Goal: Task Accomplishment & Management: Manage account settings

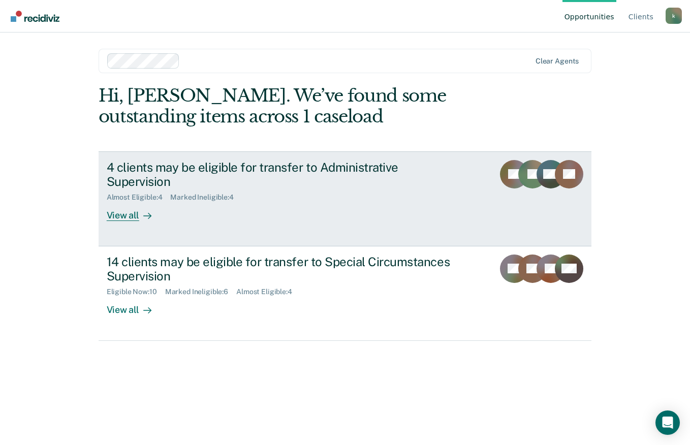
click at [281, 201] on div "4 clients may be eligible for transfer to Administrative Supervision Almost Eli…" at bounding box center [297, 191] width 381 height 62
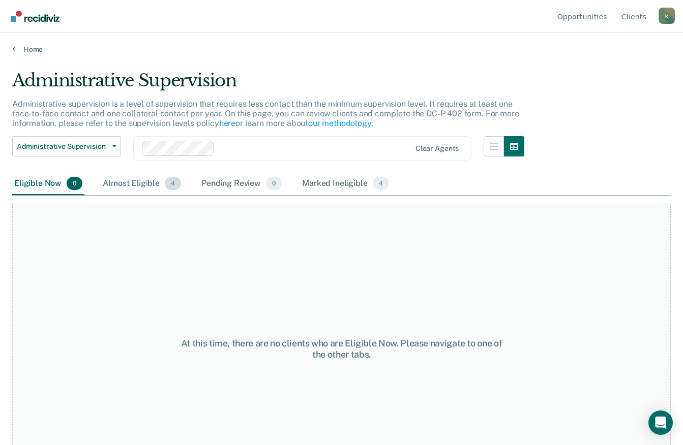
click at [146, 188] on div "Almost Eligible 4" at bounding box center [142, 184] width 82 height 22
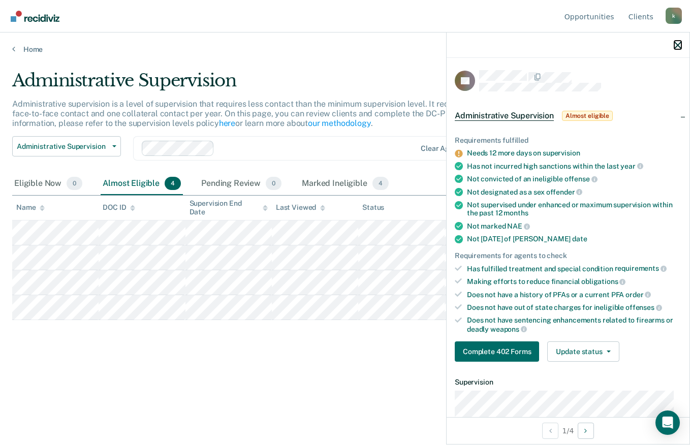
click at [676, 48] on icon "button" at bounding box center [678, 45] width 7 height 7
click at [682, 46] on div at bounding box center [568, 45] width 243 height 25
click at [679, 43] on icon "button" at bounding box center [678, 45] width 7 height 7
click at [681, 47] on icon "button" at bounding box center [678, 45] width 7 height 7
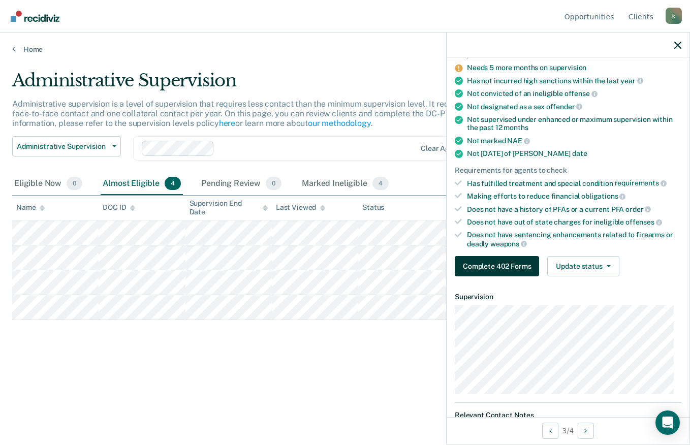
scroll to position [203, 0]
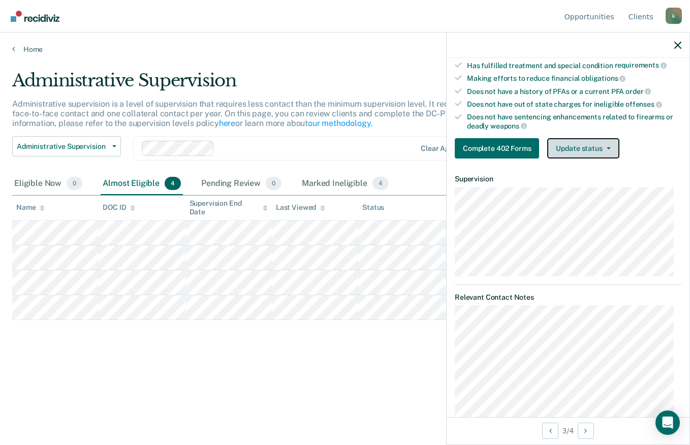
click at [574, 153] on button "Update status" at bounding box center [583, 148] width 72 height 20
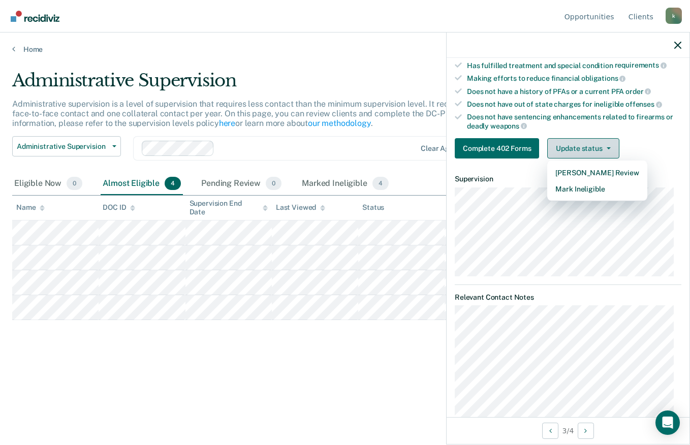
click at [574, 153] on button "Update status" at bounding box center [583, 148] width 72 height 20
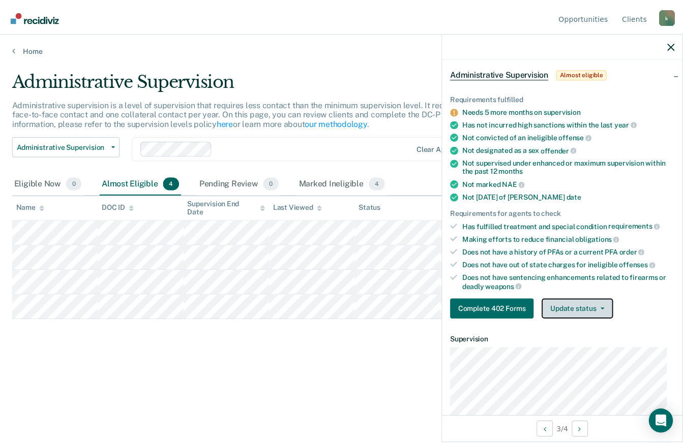
scroll to position [0, 0]
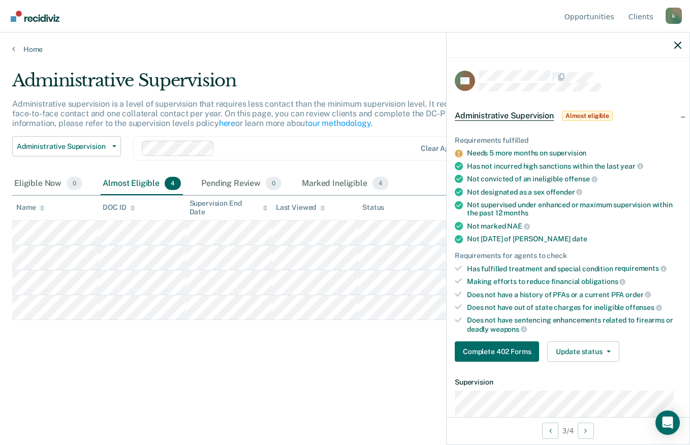
click at [387, 342] on div "Administrative Supervision Administrative supervision is a level of supervision…" at bounding box center [345, 219] width 666 height 299
click at [675, 48] on icon "button" at bounding box center [678, 45] width 7 height 7
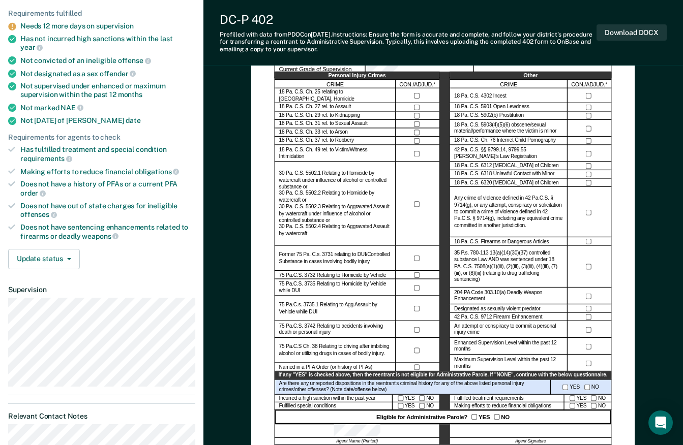
scroll to position [51, 0]
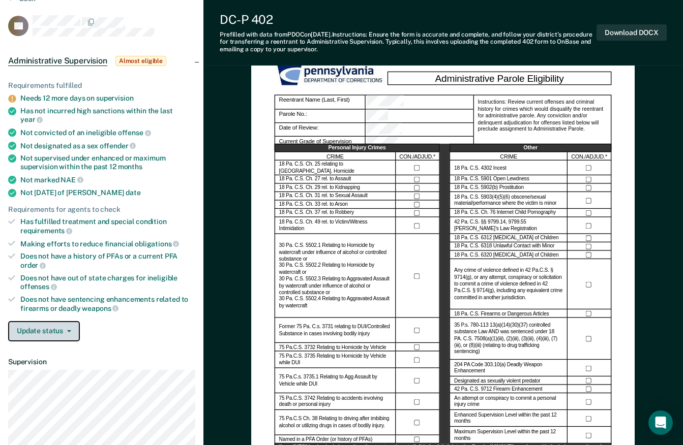
click at [46, 323] on button "Update status" at bounding box center [44, 331] width 72 height 20
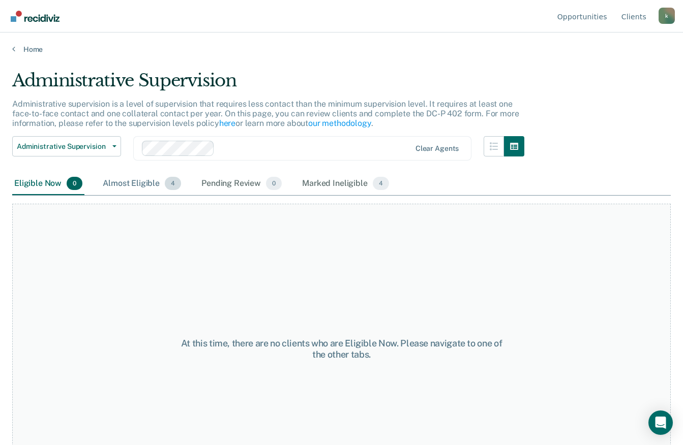
click at [102, 182] on div "Almost Eligible 4" at bounding box center [142, 184] width 82 height 22
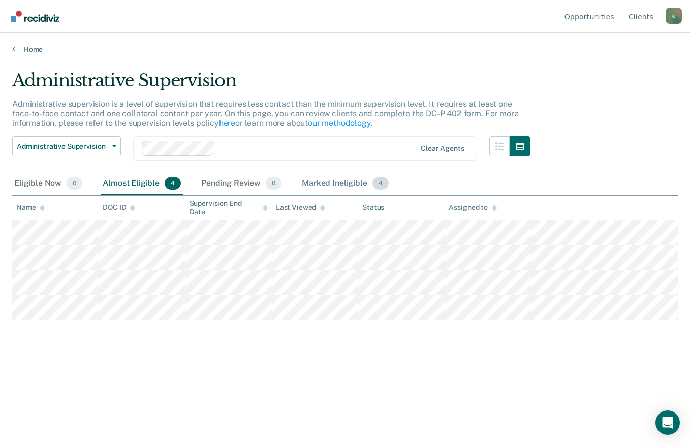
click at [321, 185] on div "Marked Ineligible 4" at bounding box center [345, 184] width 91 height 22
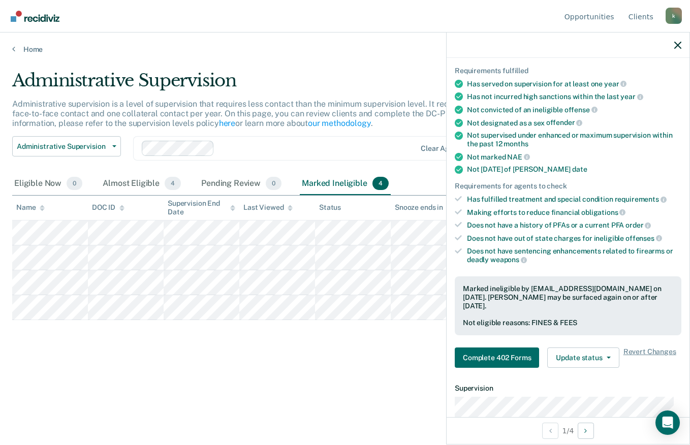
scroll to position [203, 0]
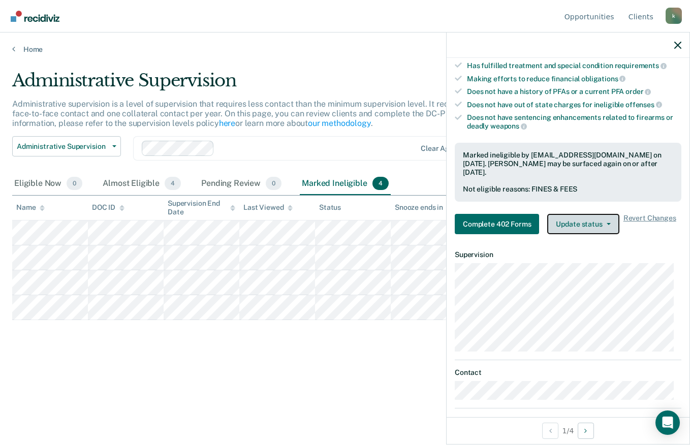
click at [583, 229] on button "Update status" at bounding box center [583, 224] width 72 height 20
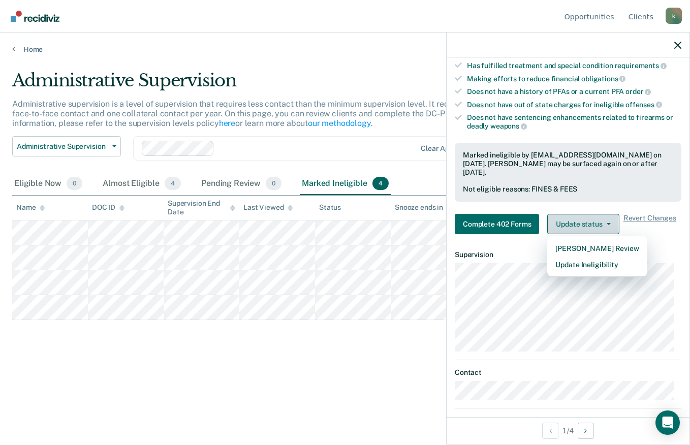
click at [583, 229] on button "Update status" at bounding box center [583, 224] width 72 height 20
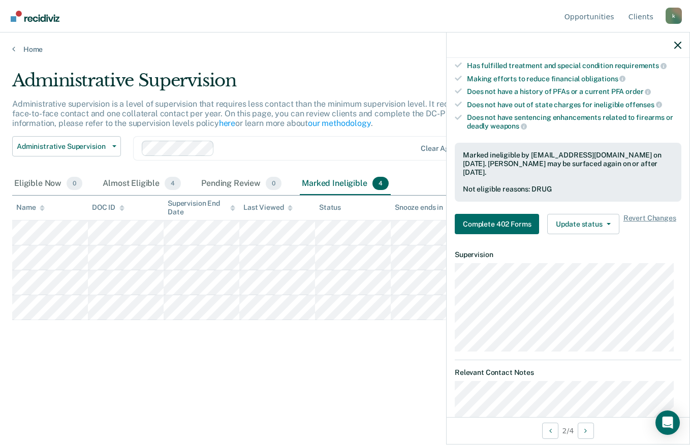
click at [260, 346] on div "Administrative Supervision Administrative supervision is a level of supervision…" at bounding box center [345, 219] width 666 height 299
click at [150, 186] on div "Almost Eligible 4" at bounding box center [142, 184] width 82 height 22
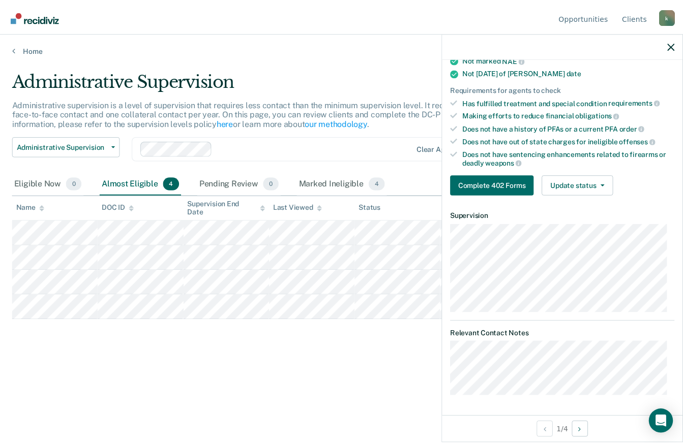
scroll to position [166, 0]
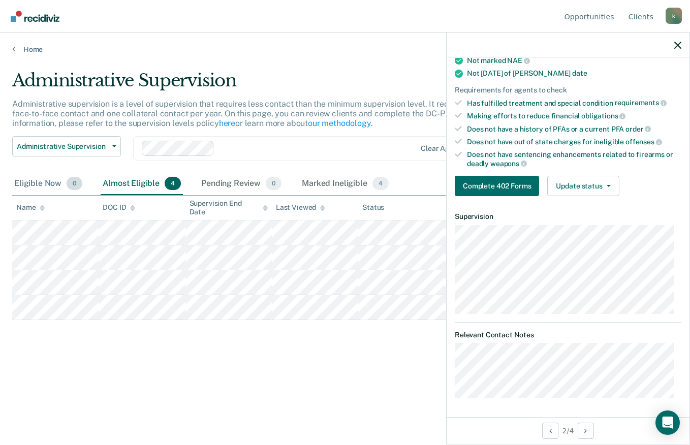
click at [59, 179] on div "Eligible Now 0" at bounding box center [48, 184] width 72 height 22
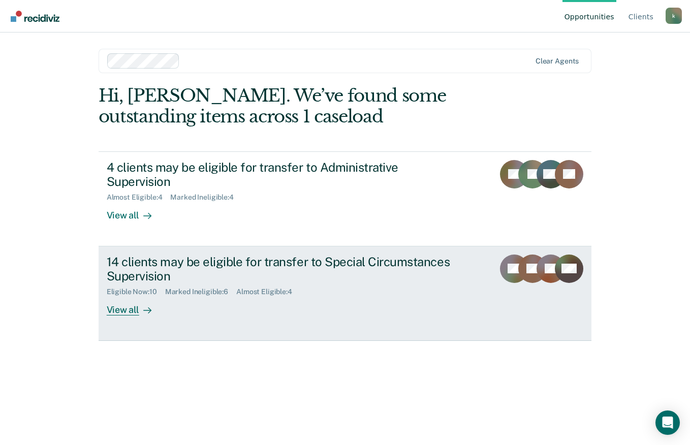
click at [215, 255] on div "14 clients may be eligible for transfer to Special Circumstances Supervision" at bounding box center [285, 269] width 357 height 29
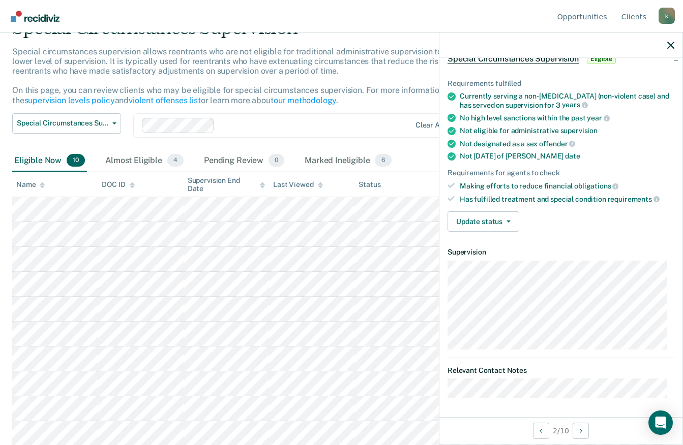
scroll to position [53, 0]
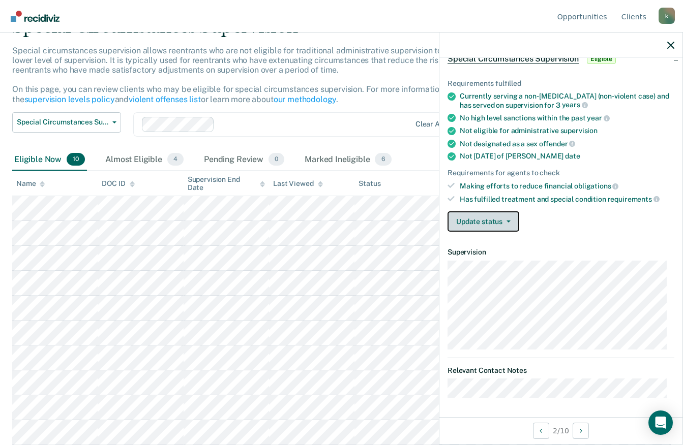
click at [472, 211] on button "Update status" at bounding box center [483, 221] width 72 height 20
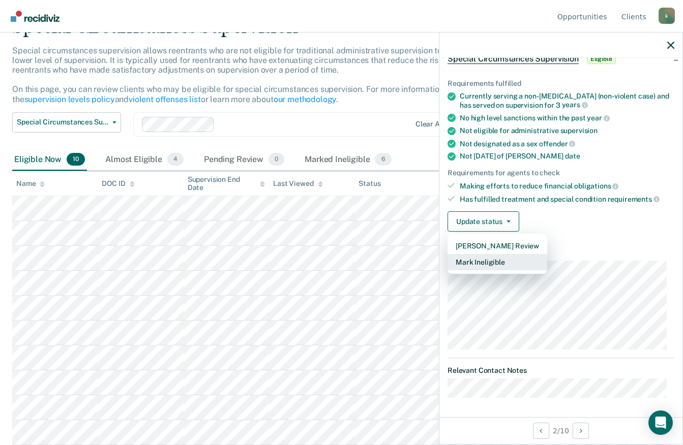
click at [480, 259] on button "Mark Ineligible" at bounding box center [497, 262] width 100 height 16
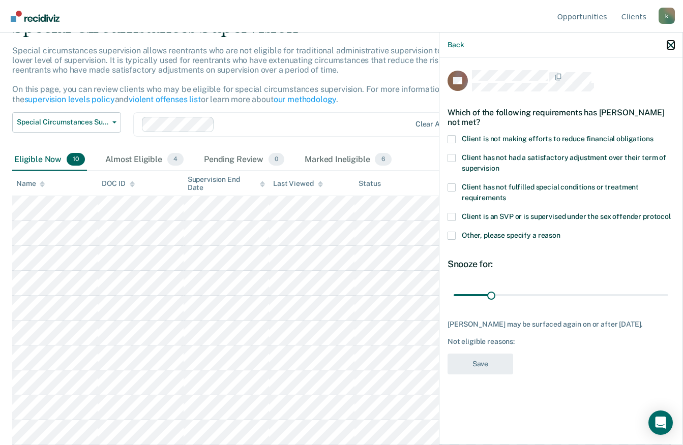
click at [669, 44] on icon "button" at bounding box center [670, 45] width 7 height 7
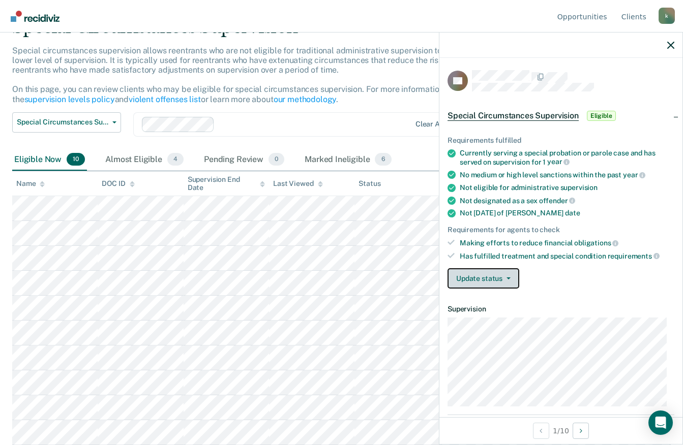
click at [462, 275] on button "Update status" at bounding box center [483, 278] width 72 height 20
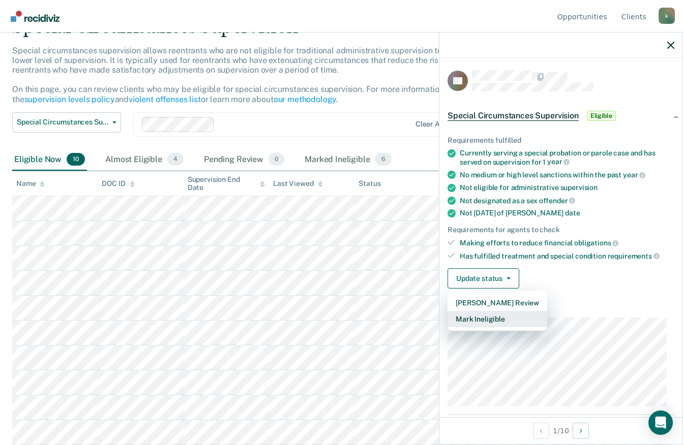
click at [485, 321] on button "Mark Ineligible" at bounding box center [497, 319] width 100 height 16
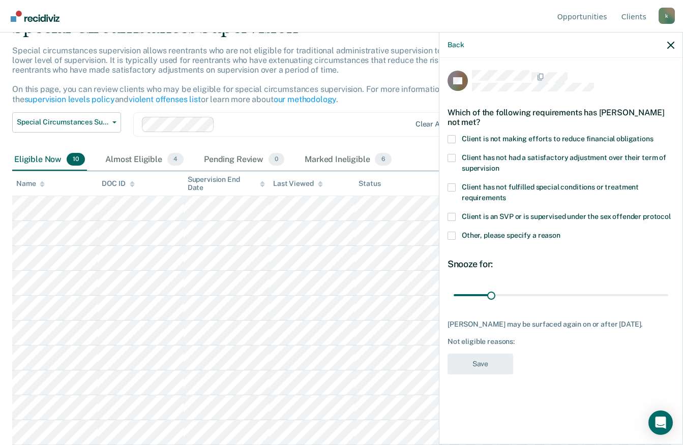
click at [451, 139] on span at bounding box center [451, 139] width 8 height 8
click at [653, 135] on input "Client is not making efforts to reduce financial obligations" at bounding box center [653, 135] width 0 height 0
click at [479, 364] on button "Save" at bounding box center [480, 364] width 66 height 21
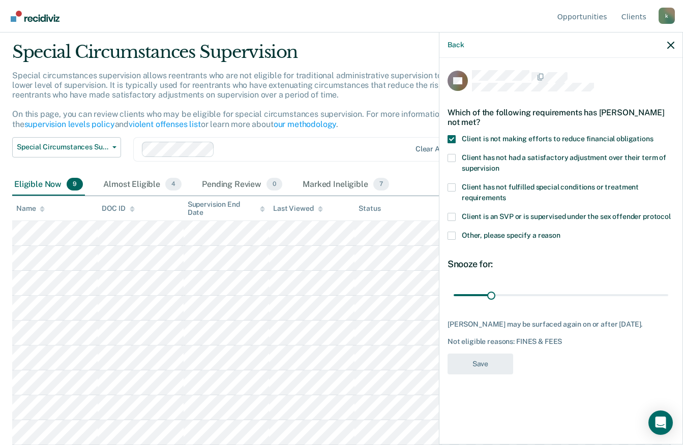
scroll to position [28, 0]
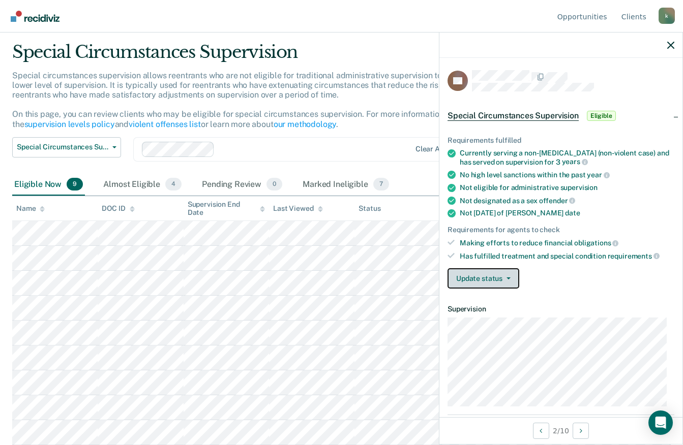
click at [456, 273] on button "Update status" at bounding box center [483, 278] width 72 height 20
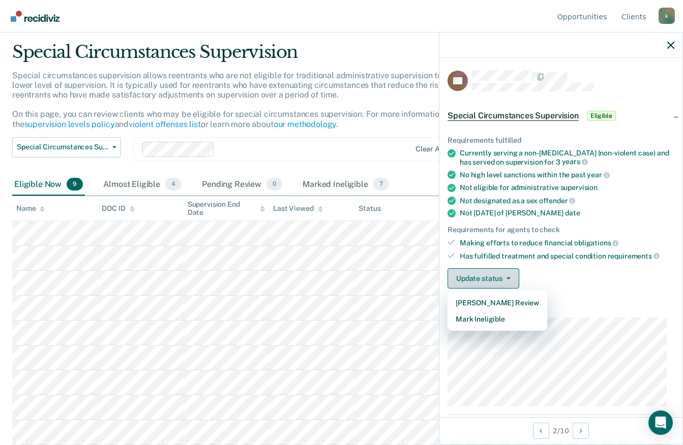
click at [456, 273] on button "Update status" at bounding box center [483, 278] width 72 height 20
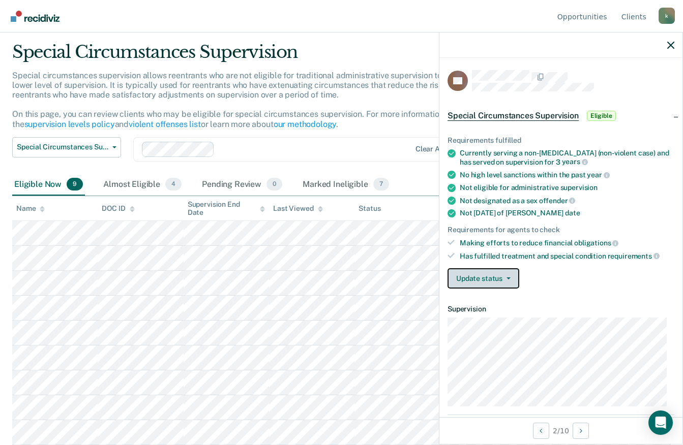
click at [451, 271] on button "Update status" at bounding box center [483, 278] width 72 height 20
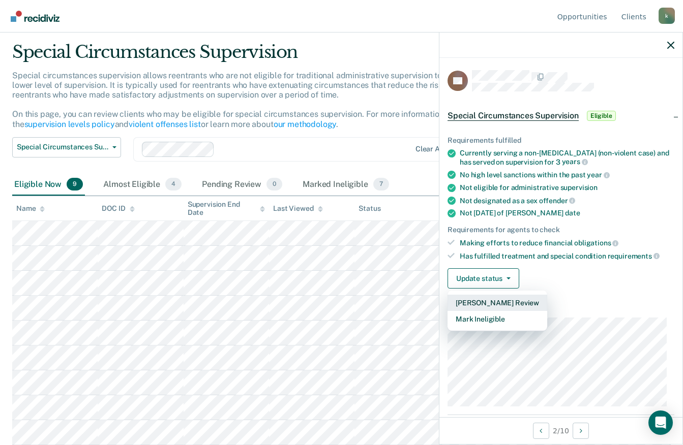
click at [464, 299] on button "[PERSON_NAME] Review" at bounding box center [497, 303] width 100 height 16
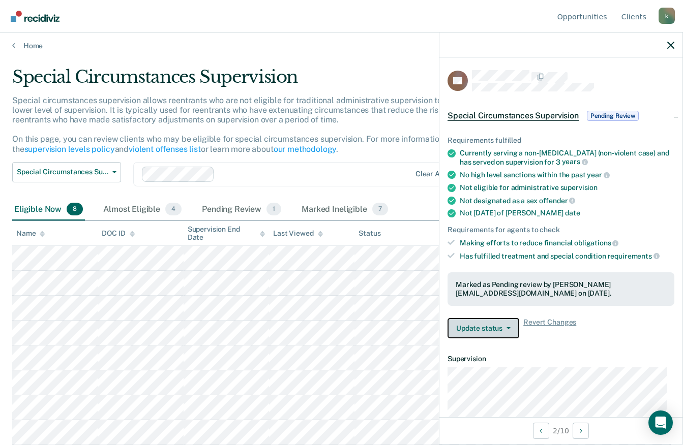
scroll to position [4, 0]
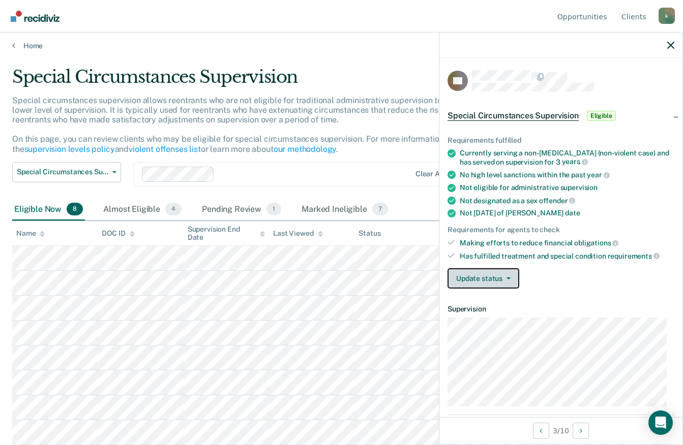
click at [471, 282] on button "Update status" at bounding box center [483, 278] width 72 height 20
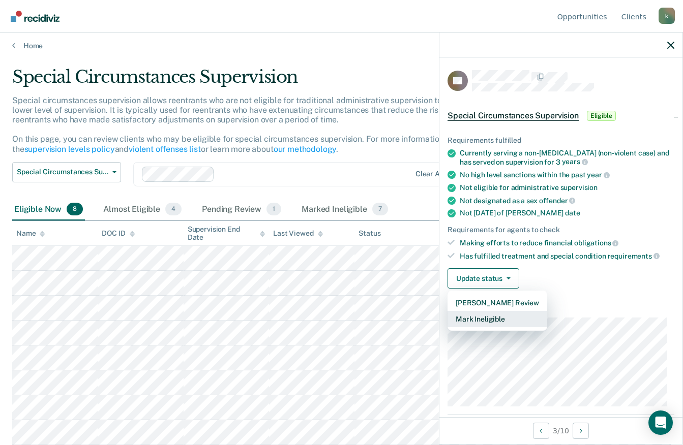
click at [475, 319] on button "Mark Ineligible" at bounding box center [497, 319] width 100 height 16
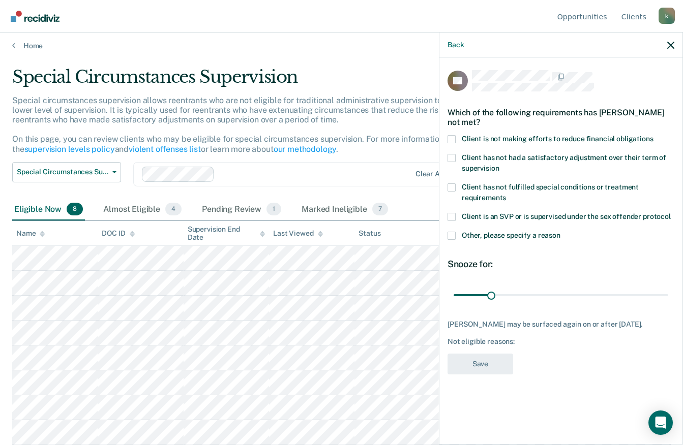
click at [452, 138] on span at bounding box center [451, 139] width 8 height 8
click at [653, 135] on input "Client is not making efforts to reduce financial obligations" at bounding box center [653, 135] width 0 height 0
click at [475, 375] on button "Save" at bounding box center [480, 364] width 66 height 21
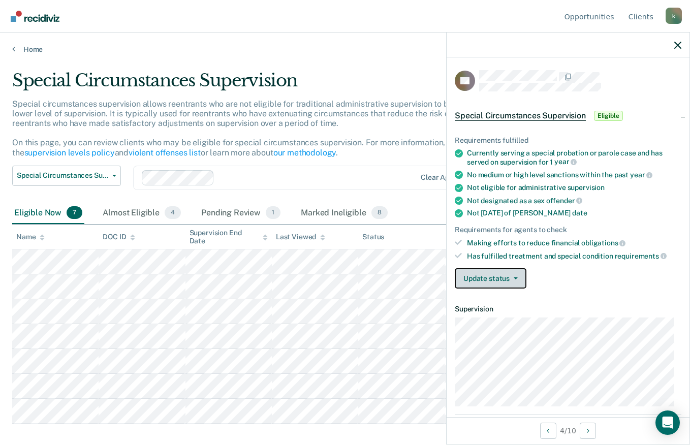
click at [479, 278] on button "Update status" at bounding box center [491, 278] width 72 height 20
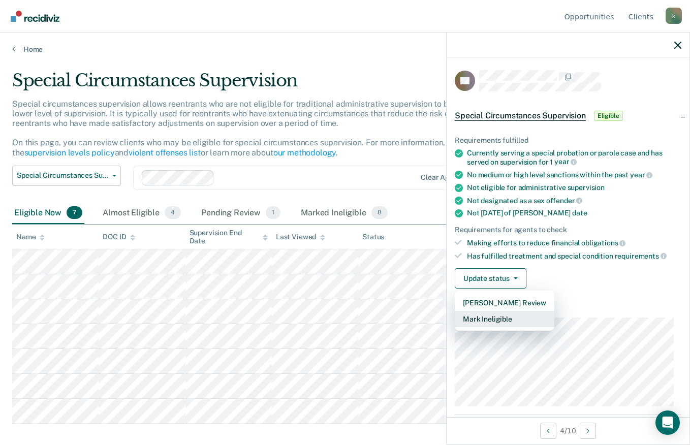
click at [477, 315] on button "Mark Ineligible" at bounding box center [505, 319] width 100 height 16
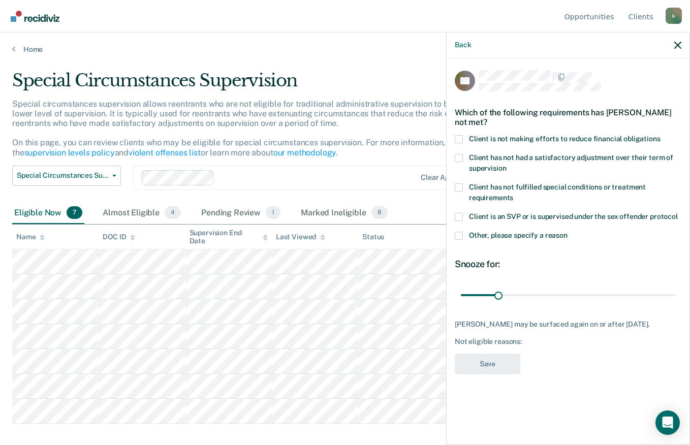
click at [461, 136] on span at bounding box center [459, 139] width 8 height 8
click at [661, 135] on input "Client is not making efforts to reduce financial obligations" at bounding box center [661, 135] width 0 height 0
click at [480, 367] on button "Save" at bounding box center [488, 364] width 66 height 21
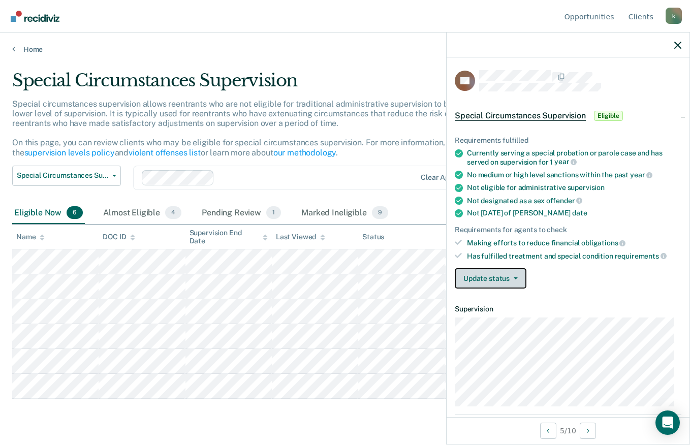
click at [464, 278] on button "Update status" at bounding box center [491, 278] width 72 height 20
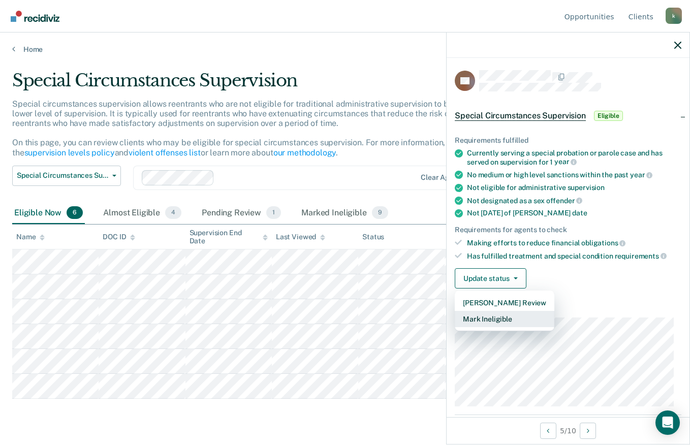
click at [477, 313] on button "Mark Ineligible" at bounding box center [505, 319] width 100 height 16
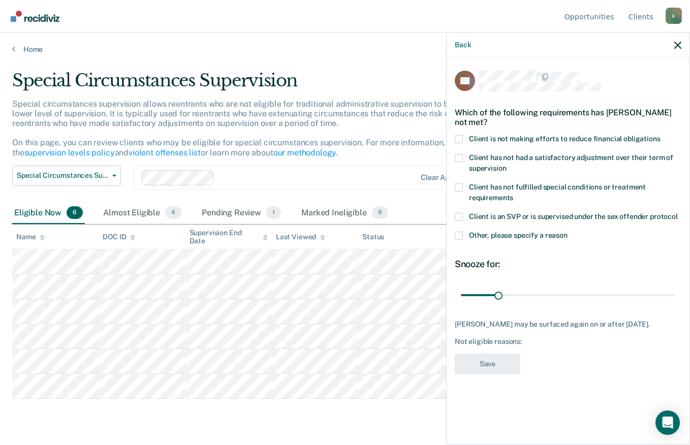
click at [460, 139] on span at bounding box center [459, 139] width 8 height 8
click at [661, 135] on input "Client is not making efforts to reduce financial obligations" at bounding box center [661, 135] width 0 height 0
click at [486, 356] on button "Save" at bounding box center [488, 364] width 66 height 21
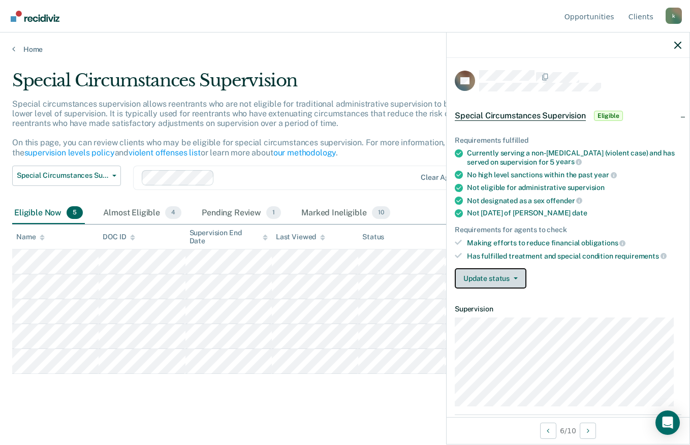
click at [489, 280] on button "Update status" at bounding box center [491, 278] width 72 height 20
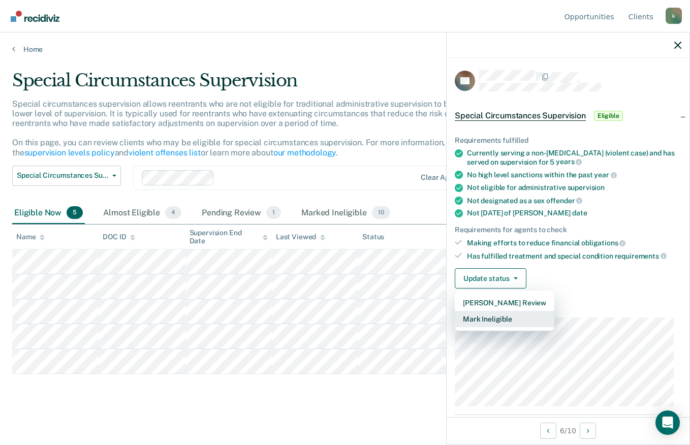
click at [478, 315] on button "Mark Ineligible" at bounding box center [505, 319] width 100 height 16
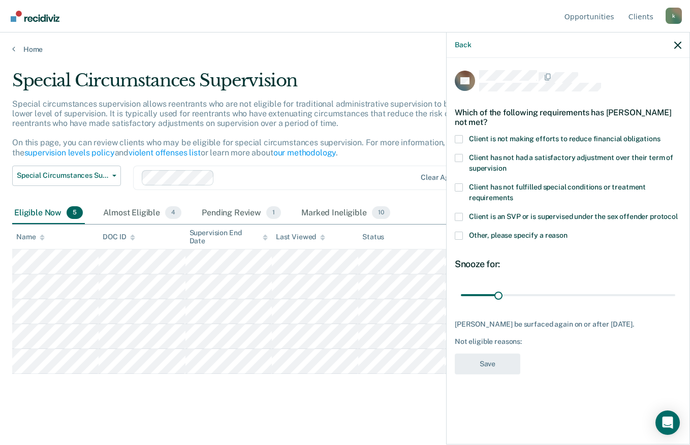
click at [456, 137] on span at bounding box center [459, 139] width 8 height 8
click at [661, 135] on input "Client is not making efforts to reduce financial obligations" at bounding box center [661, 135] width 0 height 0
click at [473, 364] on button "Save" at bounding box center [488, 364] width 66 height 21
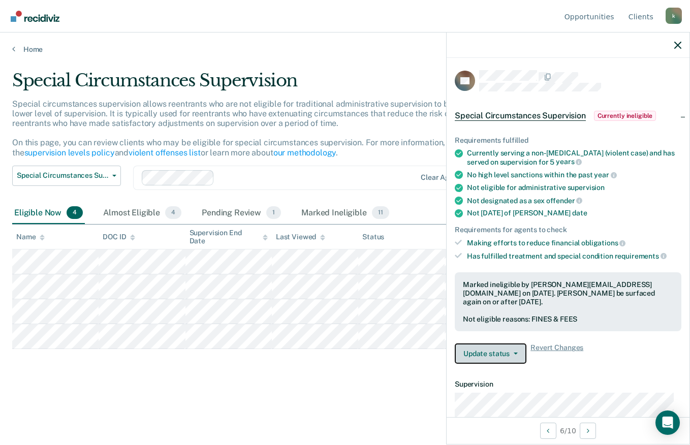
click at [464, 353] on button "Update status" at bounding box center [491, 354] width 72 height 20
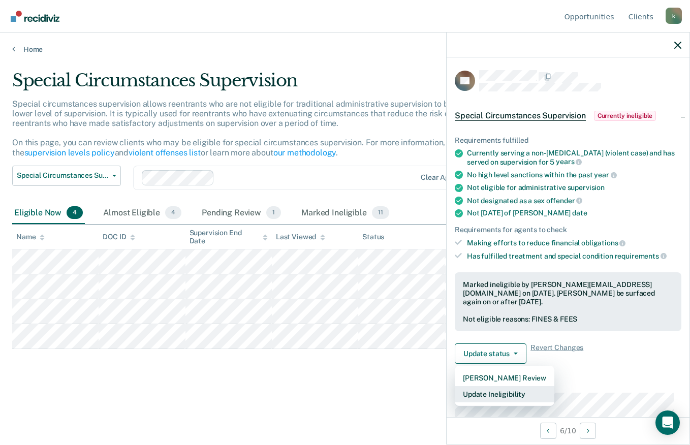
click at [474, 392] on button "Update Ineligibility" at bounding box center [505, 394] width 100 height 16
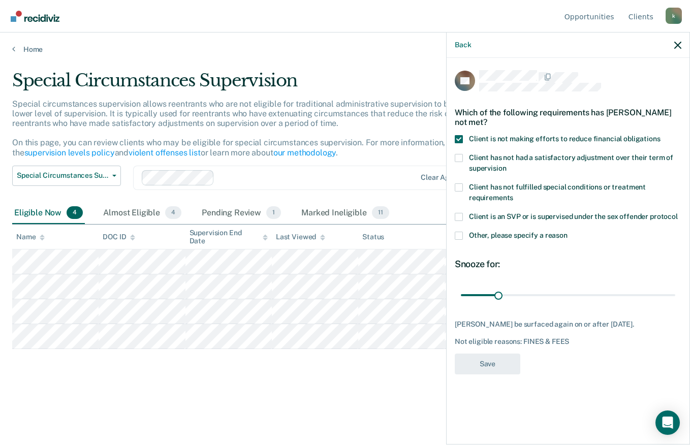
click at [456, 140] on span at bounding box center [459, 139] width 8 height 8
click at [661, 135] on input "Client is not making efforts to reduce financial obligations" at bounding box center [661, 135] width 0 height 0
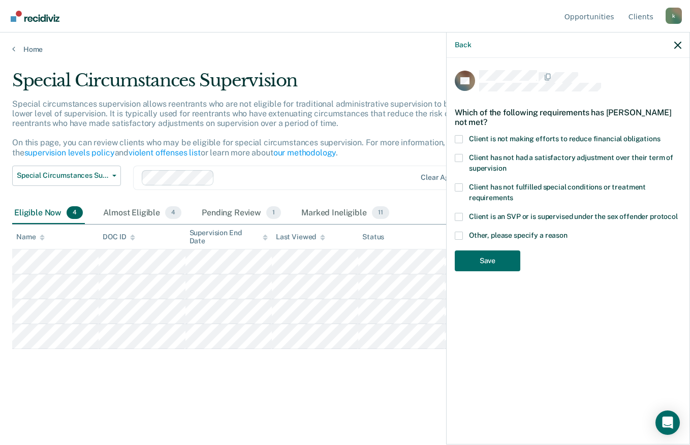
click at [456, 140] on span at bounding box center [459, 139] width 8 height 8
click at [661, 135] on input "Client is not making efforts to reduce financial obligations" at bounding box center [661, 135] width 0 height 0
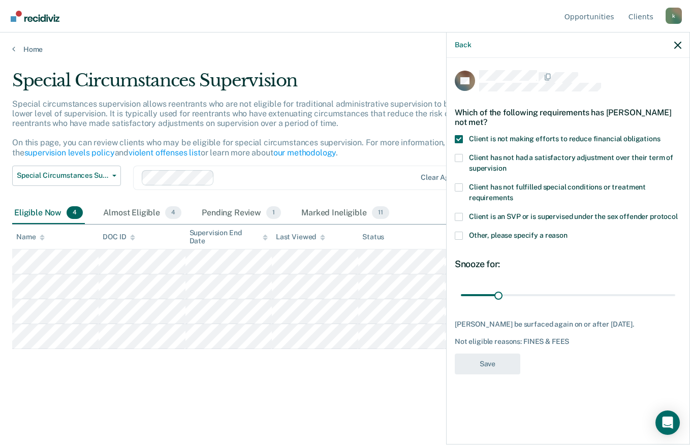
click at [480, 377] on div "AL Which of the following requirements has [PERSON_NAME] not met? Client is not…" at bounding box center [568, 225] width 227 height 311
click at [369, 373] on div "Special Circumstances Supervision Special circumstances supervision allows reen…" at bounding box center [345, 235] width 666 height 331
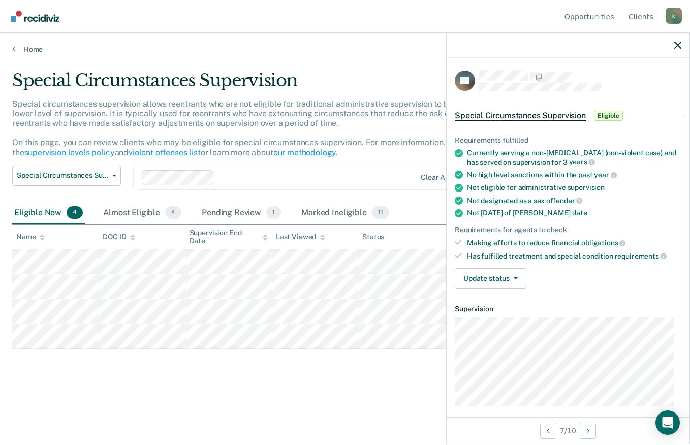
click at [477, 266] on div "Requirements fulfilled Currently serving a non-[MEDICAL_DATA] (non-violent case…" at bounding box center [568, 208] width 243 height 177
click at [480, 284] on button "Update status" at bounding box center [491, 278] width 72 height 20
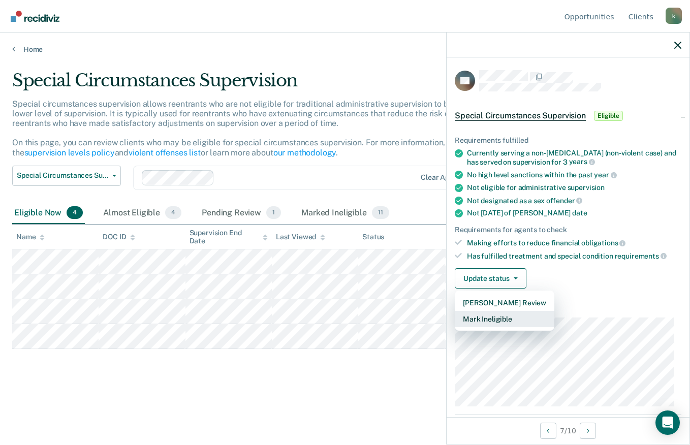
click at [478, 320] on button "Mark Ineligible" at bounding box center [505, 319] width 100 height 16
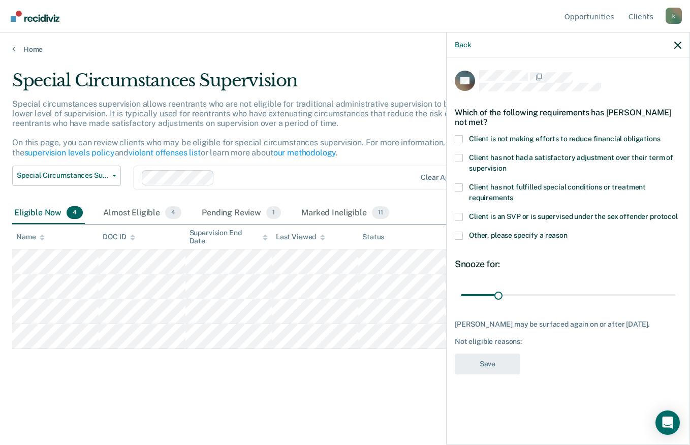
click at [458, 136] on span at bounding box center [459, 139] width 8 height 8
click at [661, 135] on input "Client is not making efforts to reduce financial obligations" at bounding box center [661, 135] width 0 height 0
click at [486, 358] on button "Save" at bounding box center [488, 364] width 66 height 21
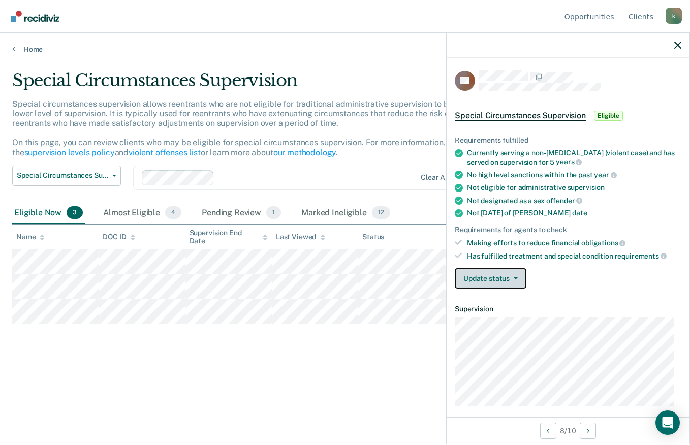
click at [468, 274] on button "Update status" at bounding box center [491, 278] width 72 height 20
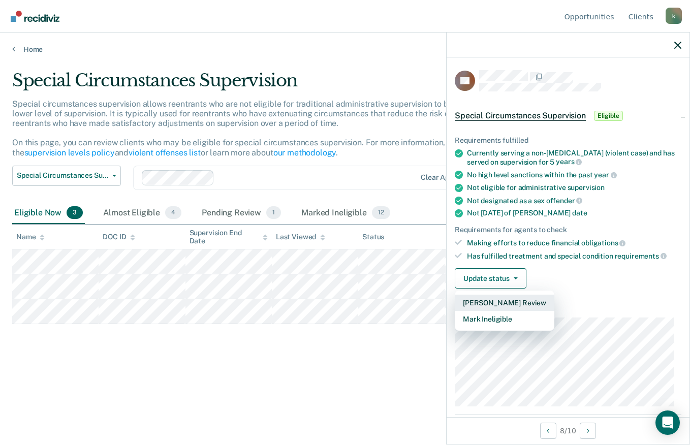
click at [480, 301] on button "[PERSON_NAME] Review" at bounding box center [505, 303] width 100 height 16
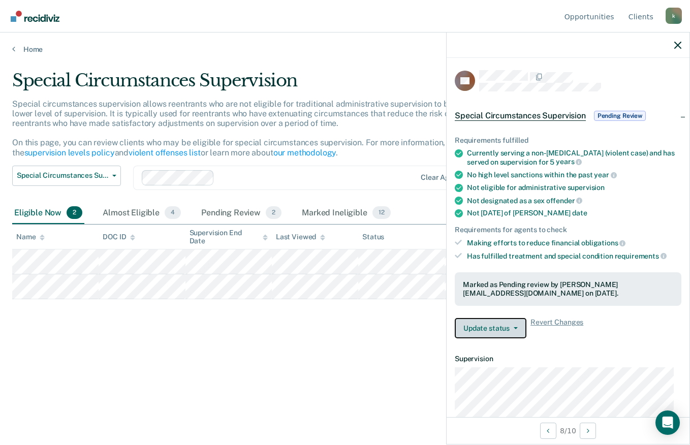
click at [495, 328] on button "Update status" at bounding box center [491, 328] width 72 height 20
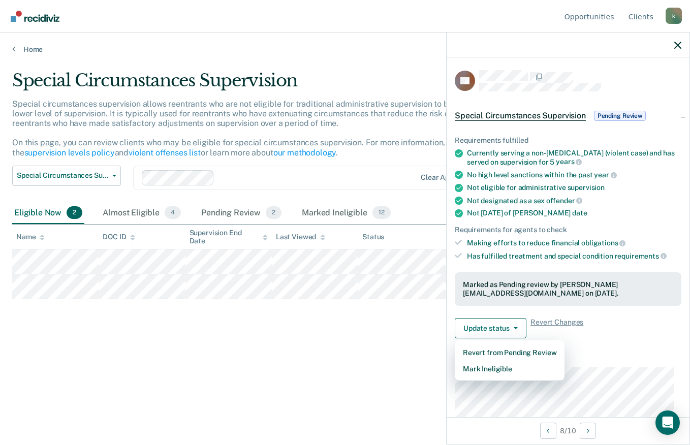
click at [326, 343] on div "Special Circumstances Supervision Special circumstances supervision allows reen…" at bounding box center [345, 219] width 666 height 299
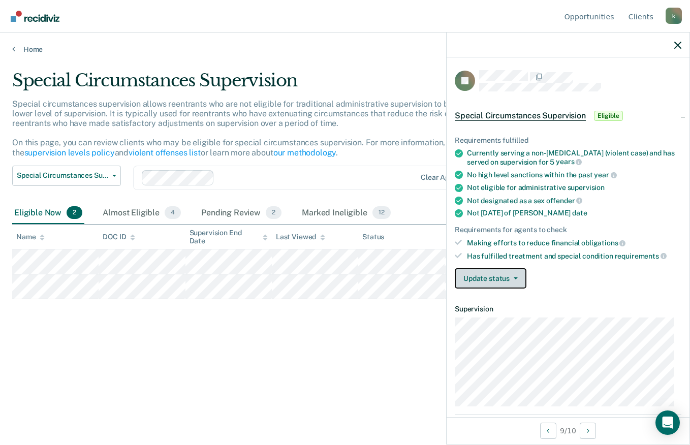
click at [465, 280] on button "Update status" at bounding box center [491, 278] width 72 height 20
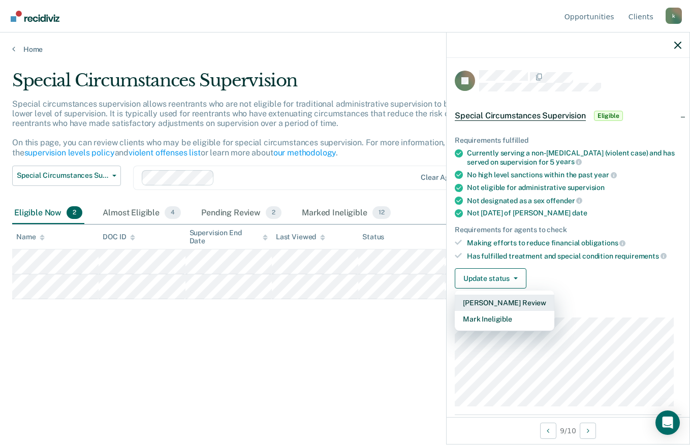
click at [475, 299] on button "[PERSON_NAME] Review" at bounding box center [505, 303] width 100 height 16
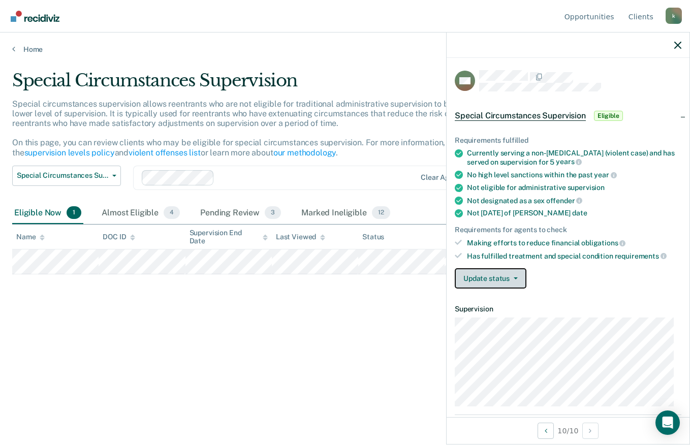
click at [485, 279] on button "Update status" at bounding box center [491, 278] width 72 height 20
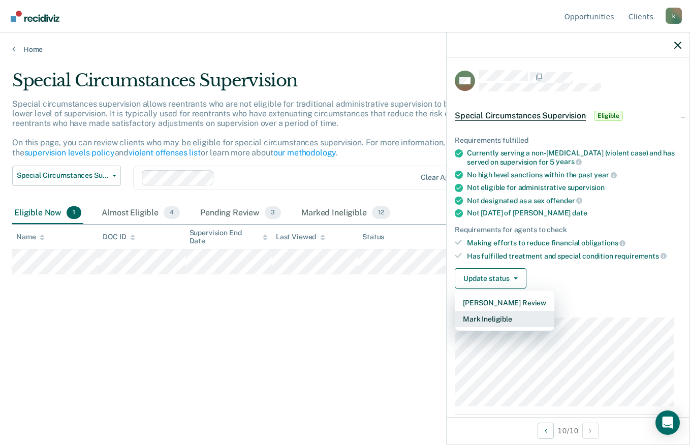
click at [478, 313] on button "Mark Ineligible" at bounding box center [505, 319] width 100 height 16
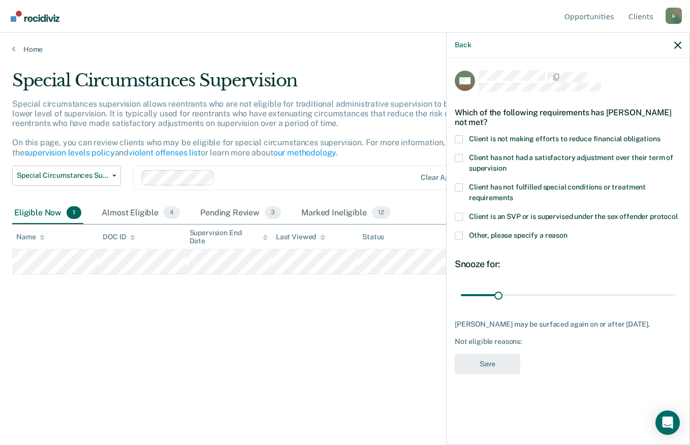
click at [458, 139] on span at bounding box center [459, 139] width 8 height 8
click at [661, 135] on input "Client is not making efforts to reduce financial obligations" at bounding box center [661, 135] width 0 height 0
click at [482, 356] on button "Save" at bounding box center [488, 364] width 66 height 21
